Goal: Task Accomplishment & Management: Complete application form

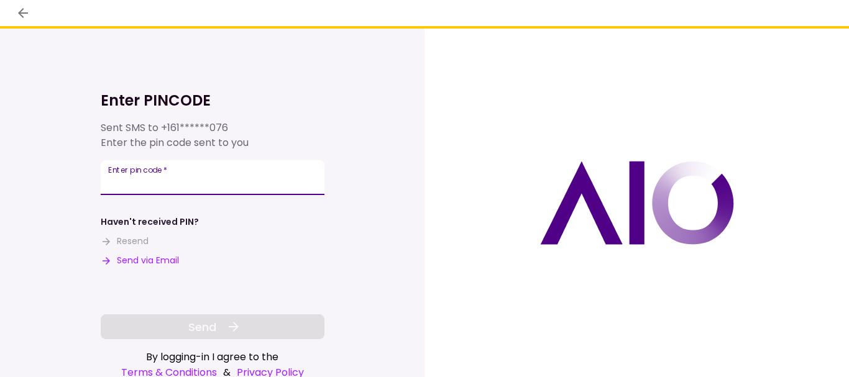
click at [221, 185] on input "Enter pin code   *" at bounding box center [213, 177] width 224 height 35
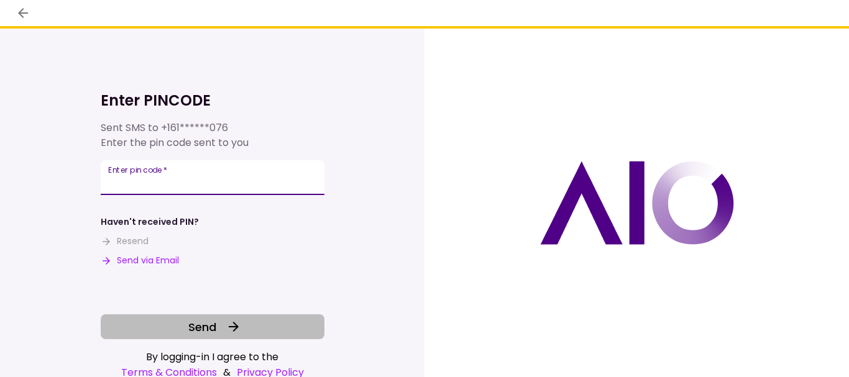
type input "******"
click at [220, 320] on button "Send" at bounding box center [213, 327] width 224 height 25
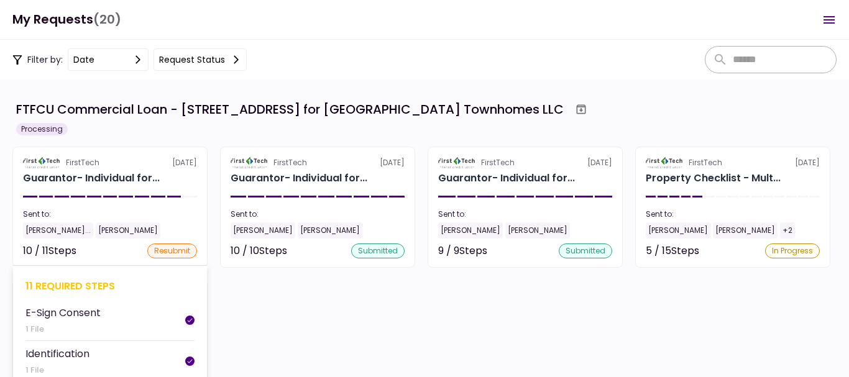
click at [133, 186] on section "FirstTech [DATE] Guarantor- Individual for... Sent to: [PERSON_NAME] Chintama..…" at bounding box center [109, 207] width 195 height 121
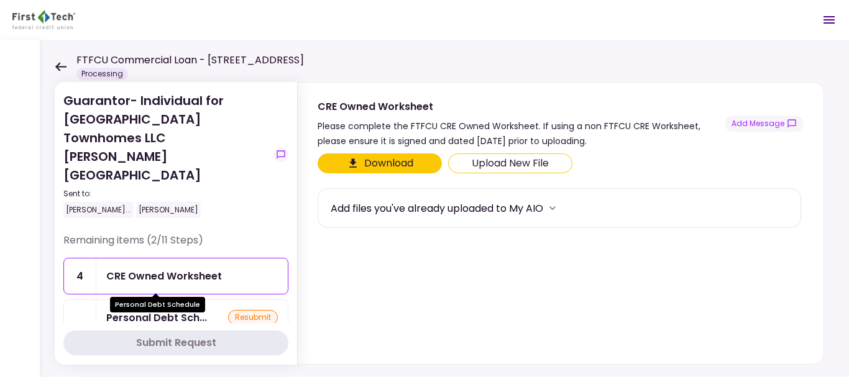
click at [182, 310] on div "Personal Debt Sch..." at bounding box center [156, 318] width 101 height 16
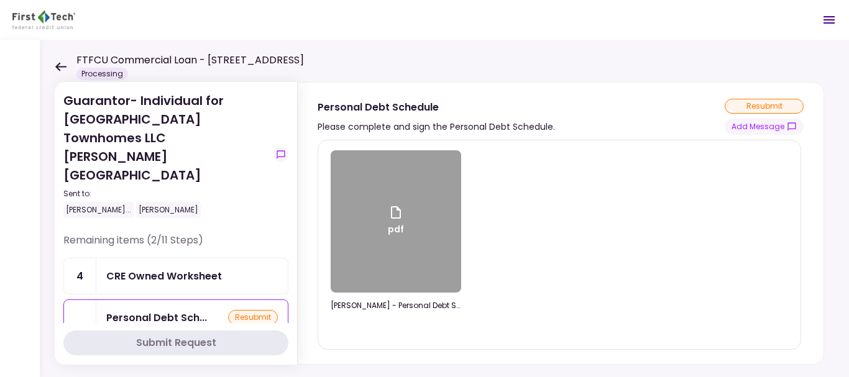
click at [490, 367] on div "Upload New File" at bounding box center [520, 374] width 77 height 15
click at [0, 0] on input "Upload New File" at bounding box center [0, 0] width 0 height 0
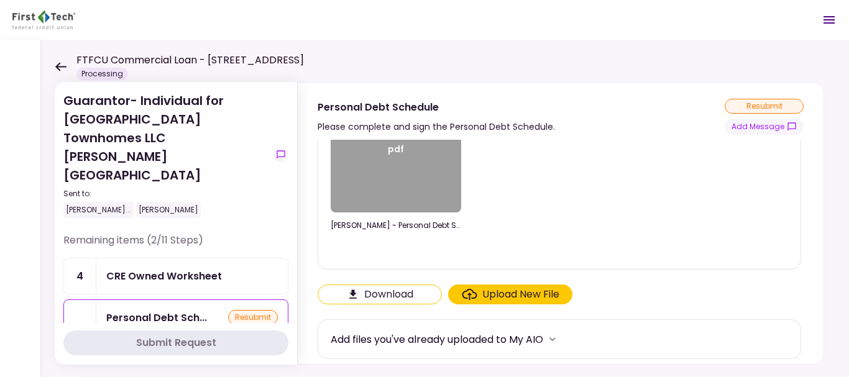
click at [468, 301] on div "Upload New File" at bounding box center [511, 294] width 98 height 15
click at [0, 0] on input "Upload New File" at bounding box center [0, 0] width 0 height 0
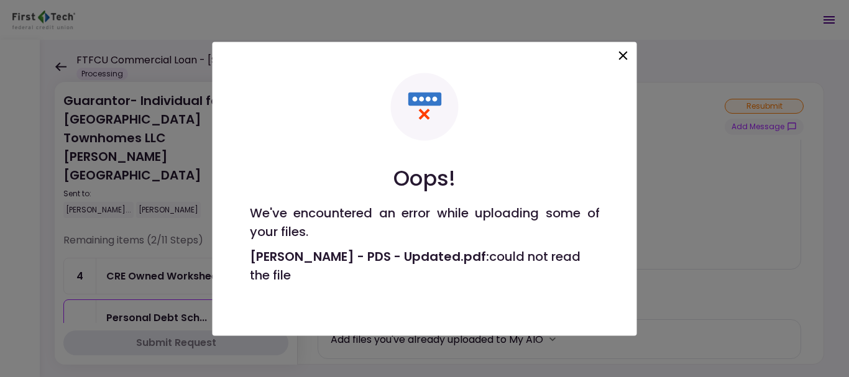
click at [624, 60] on icon at bounding box center [623, 55] width 9 height 9
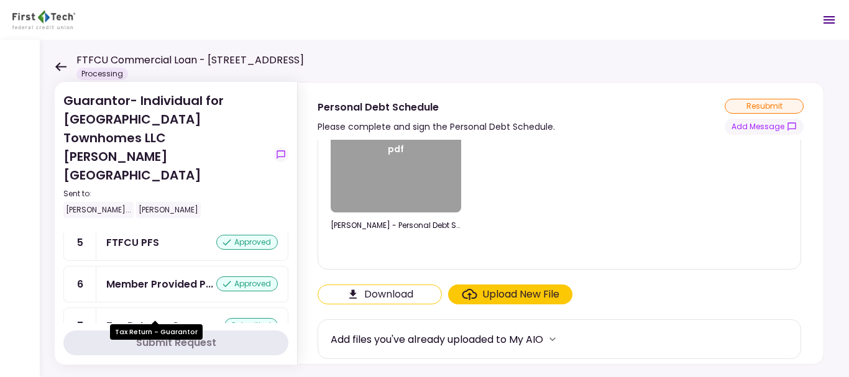
scroll to position [289, 0]
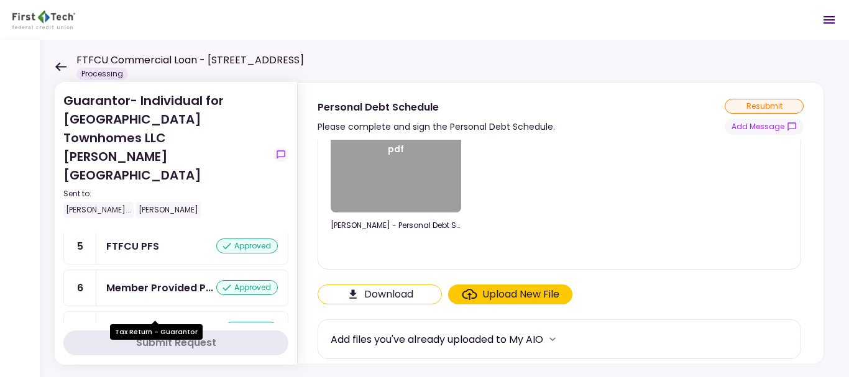
click at [168, 322] on div "Tax Return - Guar..." at bounding box center [155, 330] width 98 height 16
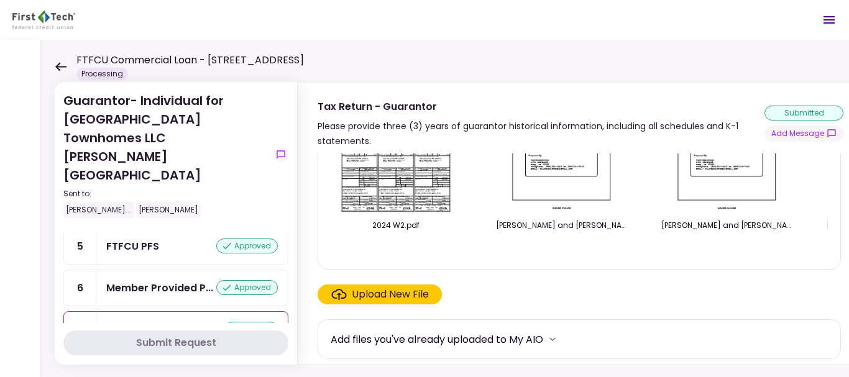
scroll to position [98, 0]
click at [408, 292] on div "Upload New File" at bounding box center [390, 294] width 77 height 15
click at [0, 0] on input "Upload New File" at bounding box center [0, 0] width 0 height 0
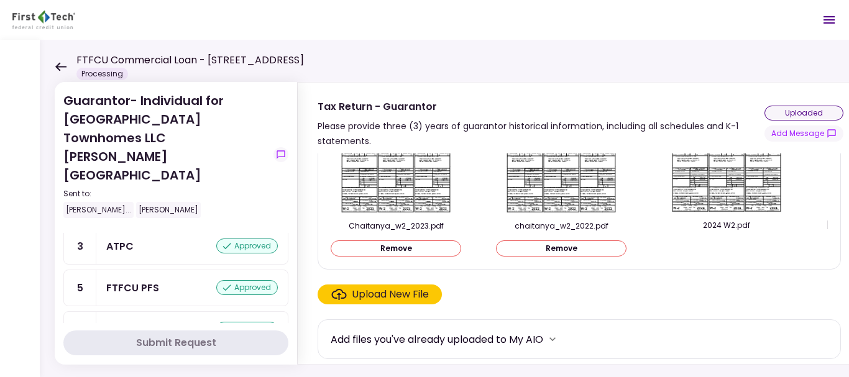
scroll to position [331, 0]
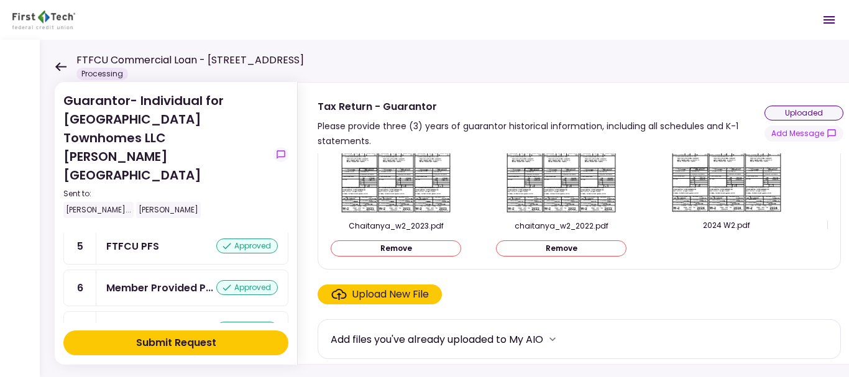
click at [242, 335] on button "Submit Request" at bounding box center [175, 343] width 225 height 25
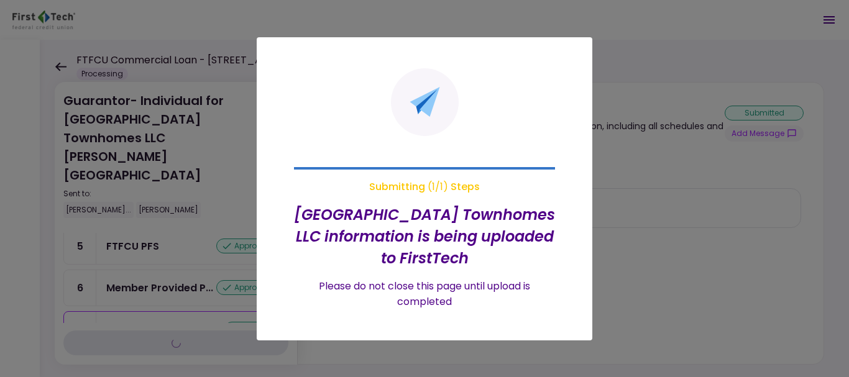
scroll to position [0, 0]
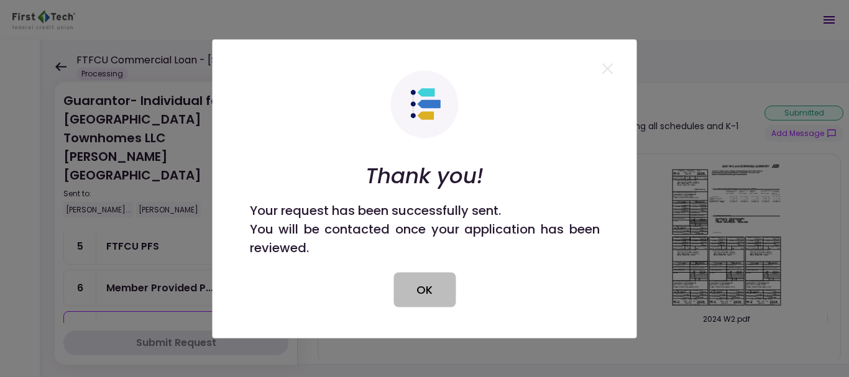
click at [417, 286] on button "OK" at bounding box center [425, 289] width 62 height 35
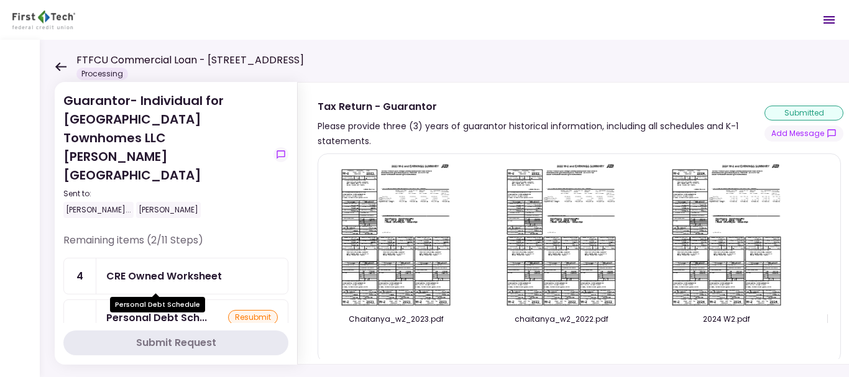
click at [141, 310] on div "Personal Debt Sch..." at bounding box center [156, 318] width 101 height 16
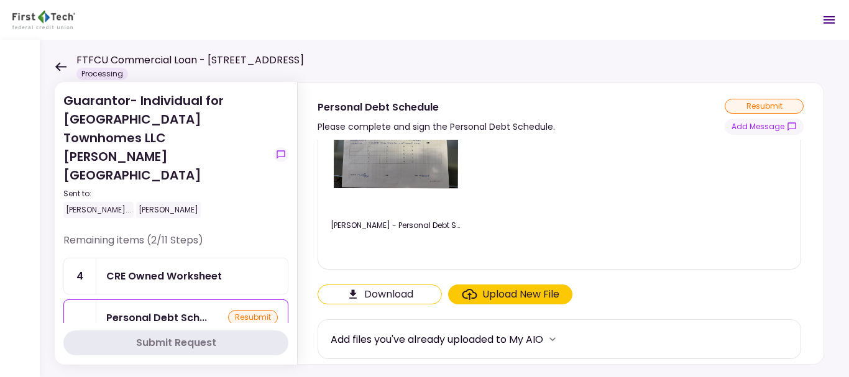
scroll to position [80, 0]
drag, startPoint x: 402, startPoint y: 296, endPoint x: 479, endPoint y: 291, distance: 77.2
click at [479, 291] on div "Download Upload New File" at bounding box center [560, 295] width 484 height 20
click at [479, 291] on div "Upload New File" at bounding box center [511, 295] width 98 height 15
click at [0, 0] on input "Upload New File" at bounding box center [0, 0] width 0 height 0
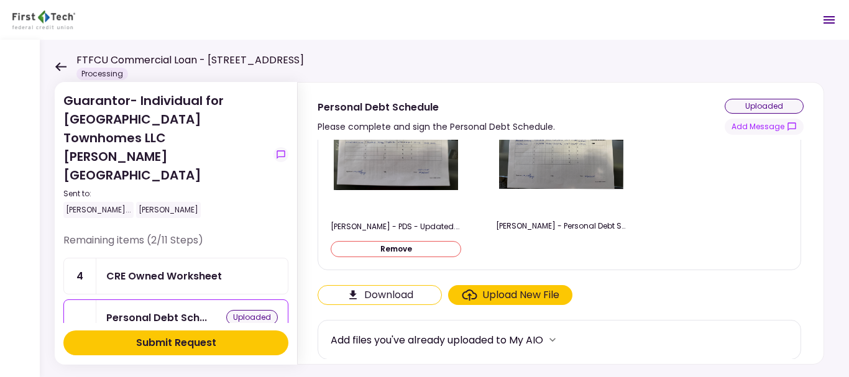
click at [199, 338] on div "Submit Request" at bounding box center [176, 343] width 80 height 15
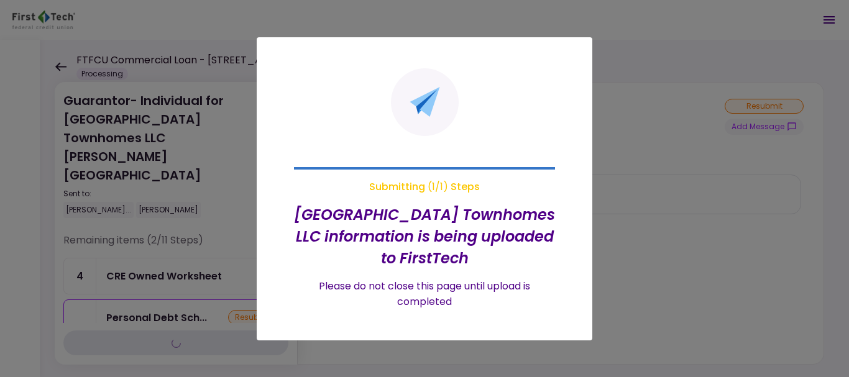
scroll to position [0, 0]
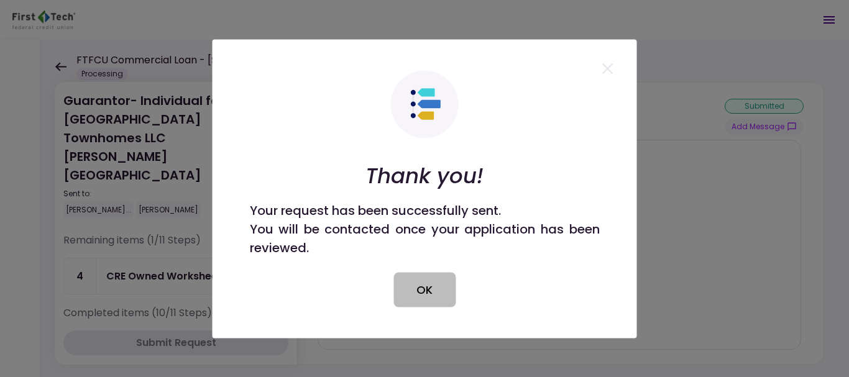
click at [419, 297] on button "OK" at bounding box center [425, 289] width 62 height 35
